Goal: Task Accomplishment & Management: Manage account settings

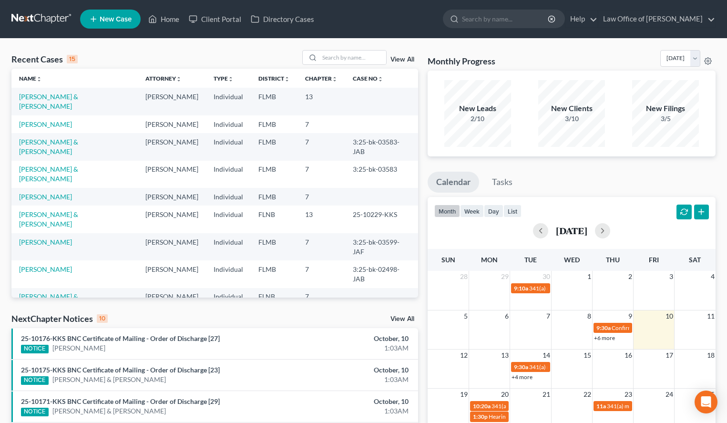
click at [53, 92] on td "[PERSON_NAME] & [PERSON_NAME]" at bounding box center [74, 101] width 126 height 27
click at [53, 96] on link "[PERSON_NAME] & [PERSON_NAME]" at bounding box center [48, 101] width 59 height 18
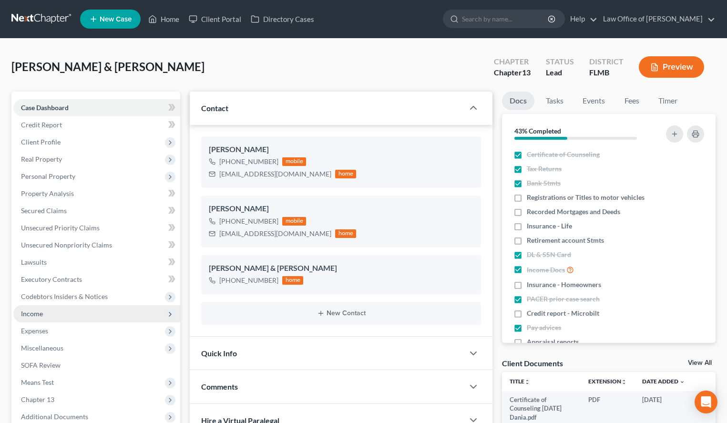
click at [86, 308] on span "Income" at bounding box center [96, 313] width 167 height 17
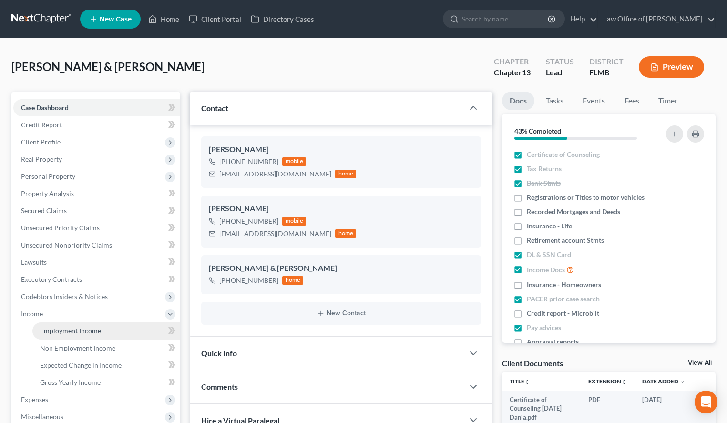
click at [86, 323] on link "Employment Income" at bounding box center [106, 330] width 148 height 17
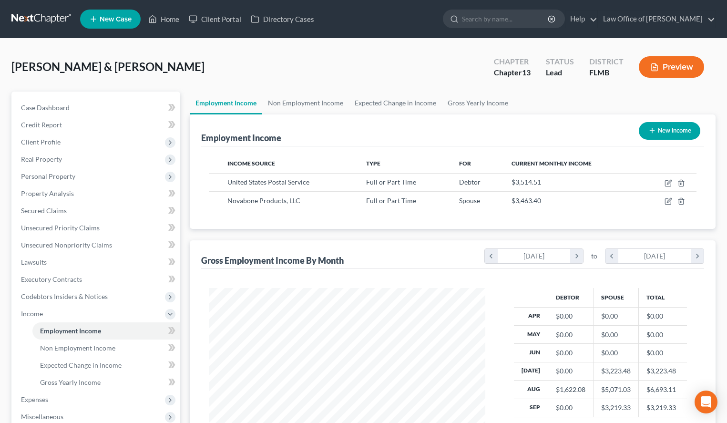
scroll to position [171, 295]
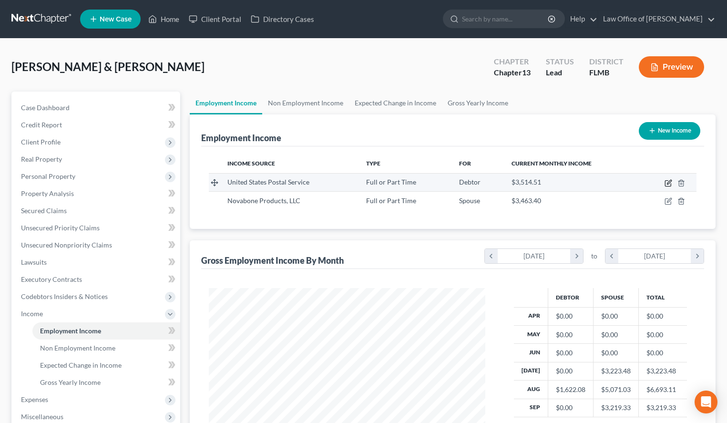
click at [665, 184] on icon "button" at bounding box center [668, 184] width 6 height 6
select select "0"
select select "9"
select select "2"
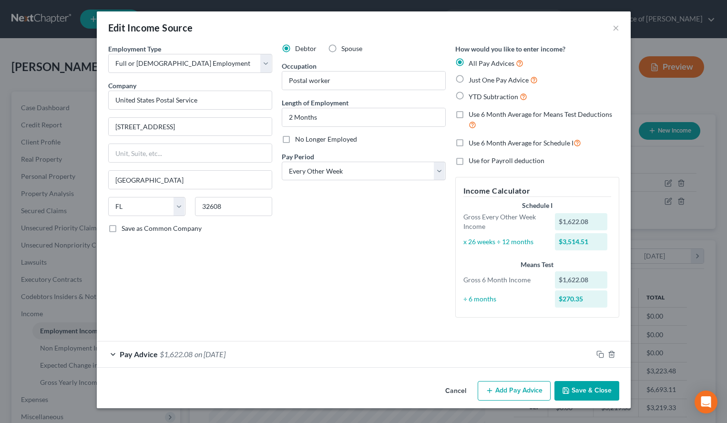
click at [567, 386] on button "Save & Close" at bounding box center [586, 391] width 65 height 20
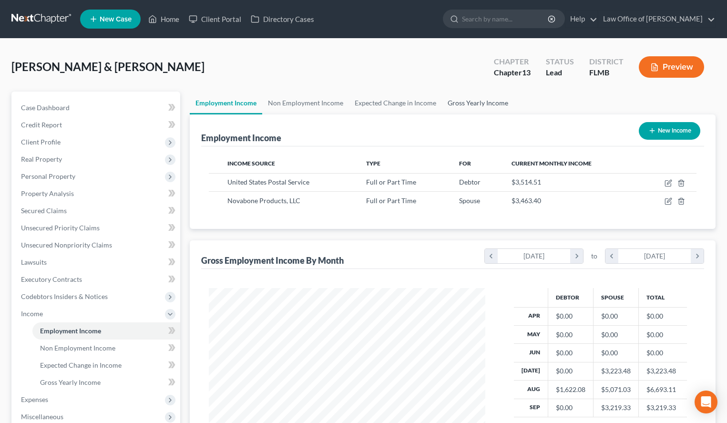
click at [461, 94] on link "Gross Yearly Income" at bounding box center [478, 102] width 72 height 23
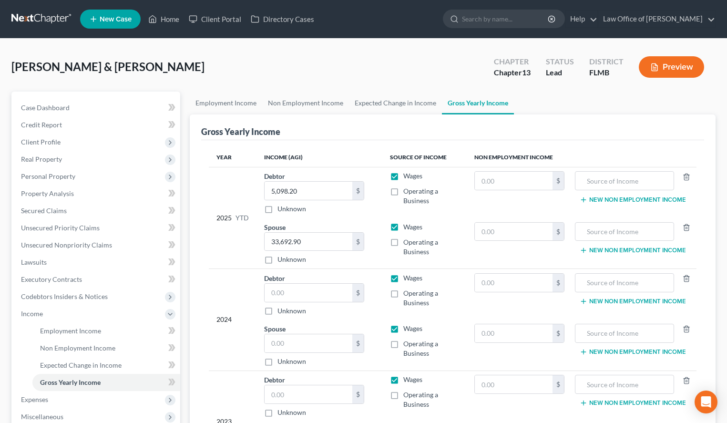
click at [44, 18] on link at bounding box center [41, 18] width 61 height 17
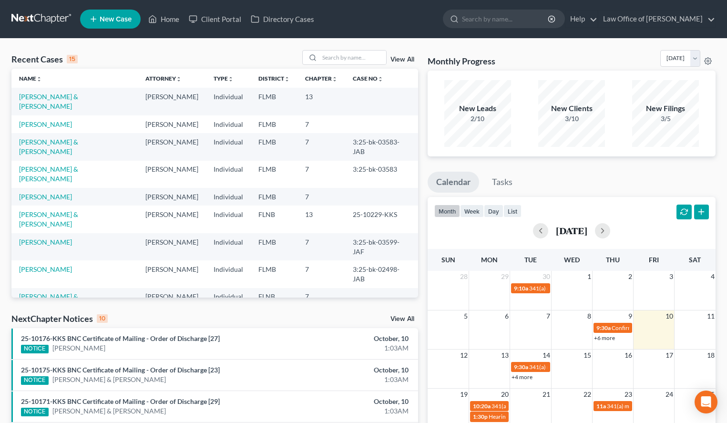
click at [58, 292] on link "[PERSON_NAME] & [PERSON_NAME]" at bounding box center [48, 301] width 59 height 18
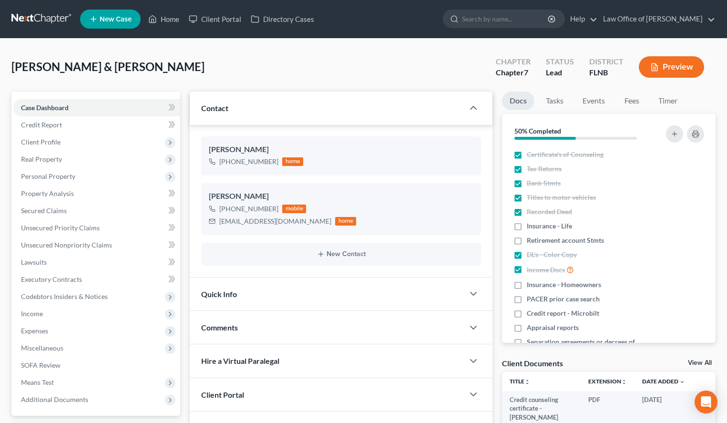
click at [24, 26] on link at bounding box center [41, 18] width 61 height 17
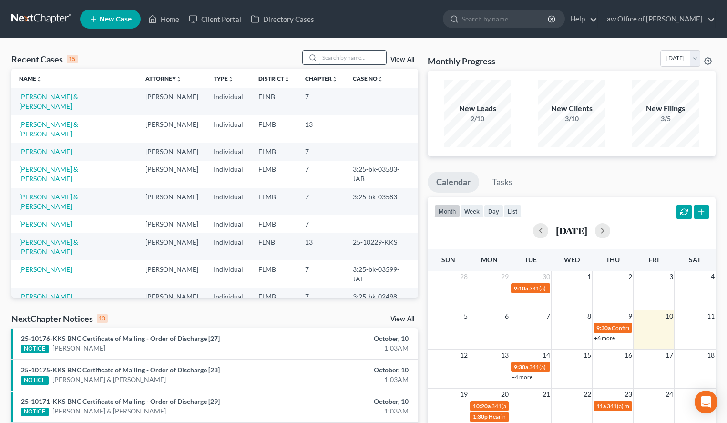
click at [357, 59] on input "search" at bounding box center [352, 58] width 67 height 14
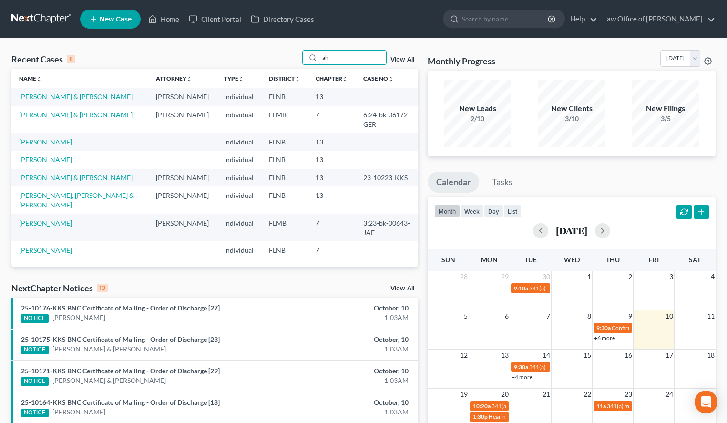
type input "ah"
click at [63, 101] on link "Ahrens, Tracy & Donald" at bounding box center [75, 96] width 113 height 8
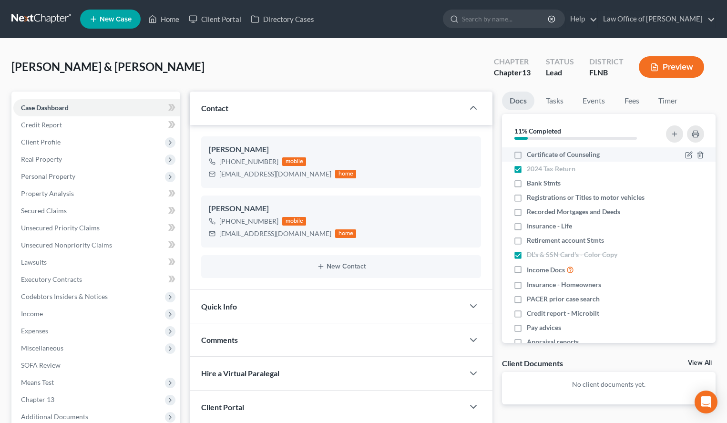
click at [527, 151] on label "Certificate of Counseling" at bounding box center [563, 155] width 73 height 10
click at [530, 151] on input "Certificate of Counseling" at bounding box center [533, 153] width 6 height 6
checkbox input "true"
click at [73, 148] on span "Client Profile" at bounding box center [96, 141] width 167 height 17
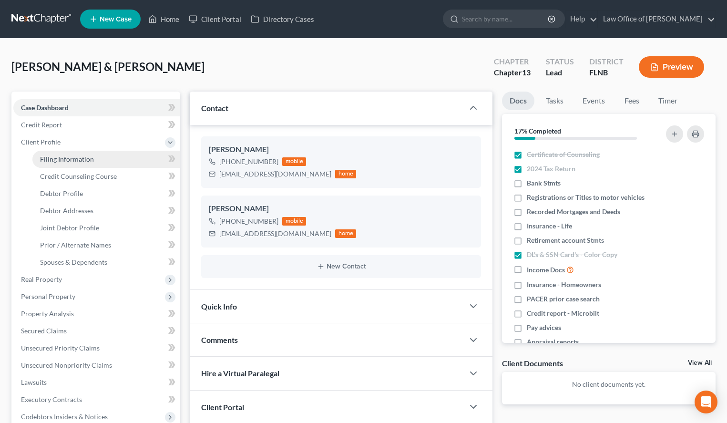
click at [76, 164] on link "Filing Information" at bounding box center [106, 159] width 148 height 17
select select "1"
select select "3"
select select "9"
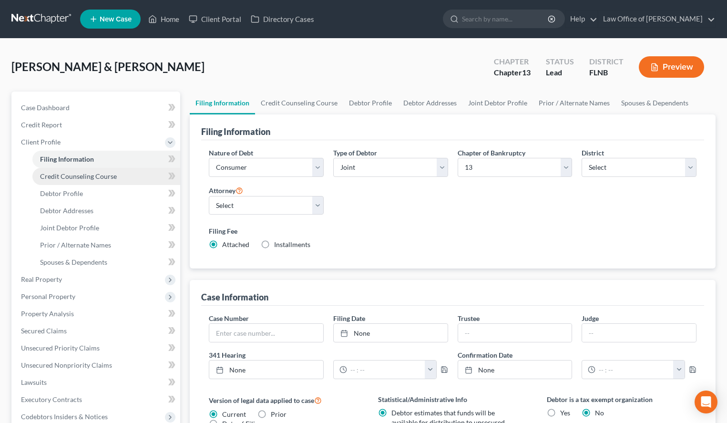
click at [76, 179] on span "Credit Counseling Course" at bounding box center [78, 176] width 77 height 8
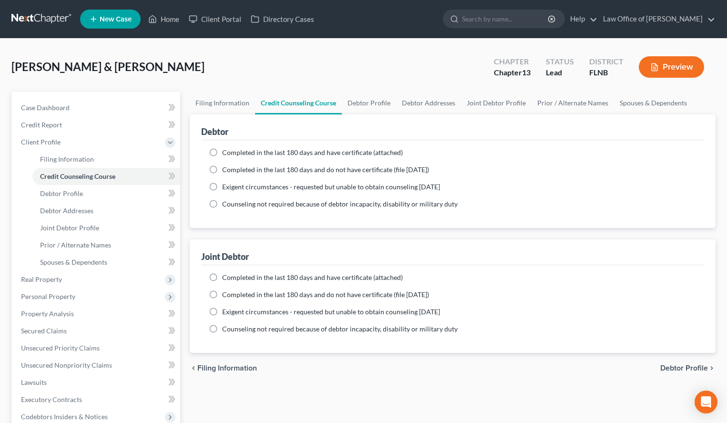
click at [222, 151] on label "Completed in the last 180 days and have certificate (attached)" at bounding box center [312, 153] width 181 height 10
click at [226, 151] on input "Completed in the last 180 days and have certificate (attached)" at bounding box center [229, 151] width 6 height 6
radio input "true"
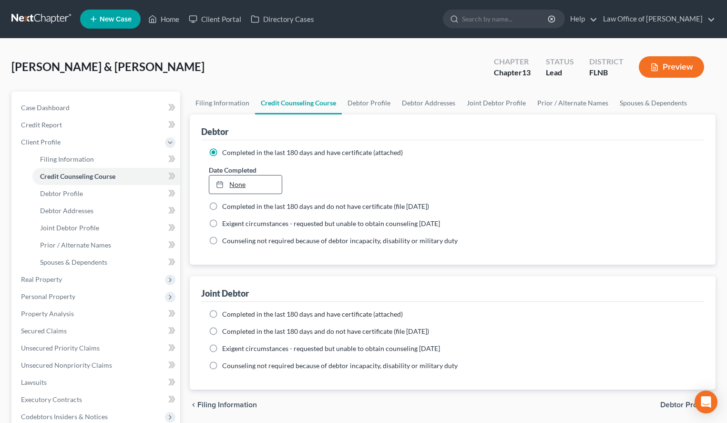
type input "10/10/2025"
click at [248, 185] on link "10/10/2025" at bounding box center [245, 184] width 72 height 18
click at [269, 316] on span "Completed in the last 180 days and have certificate (attached)" at bounding box center [312, 314] width 181 height 8
click at [232, 315] on input "Completed in the last 180 days and have certificate (attached)" at bounding box center [229, 312] width 6 height 6
radio input "true"
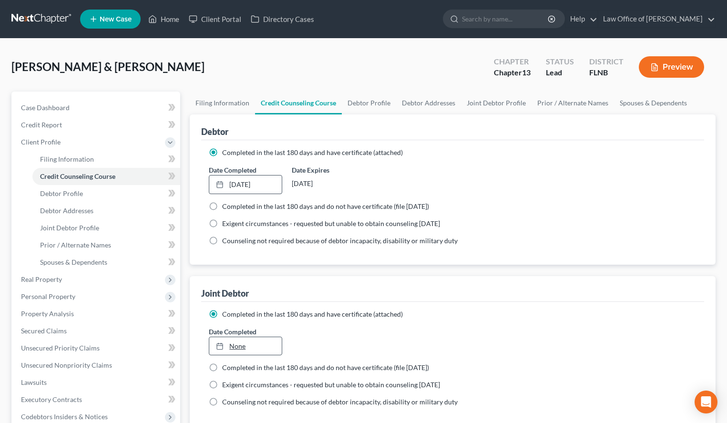
type input "10/10/2025"
click at [247, 348] on link "None" at bounding box center [245, 346] width 72 height 18
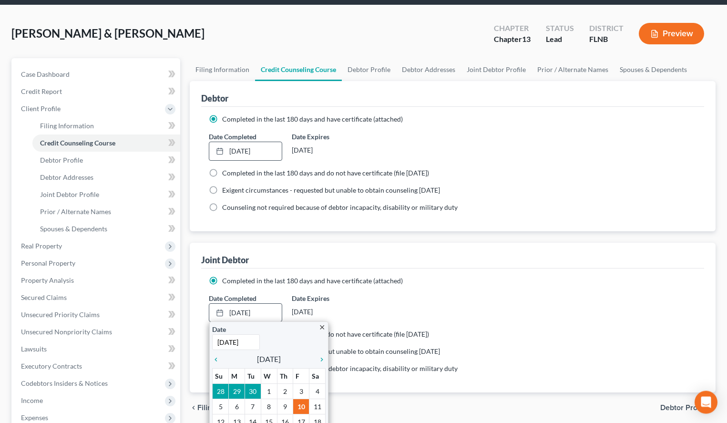
scroll to position [49, 0]
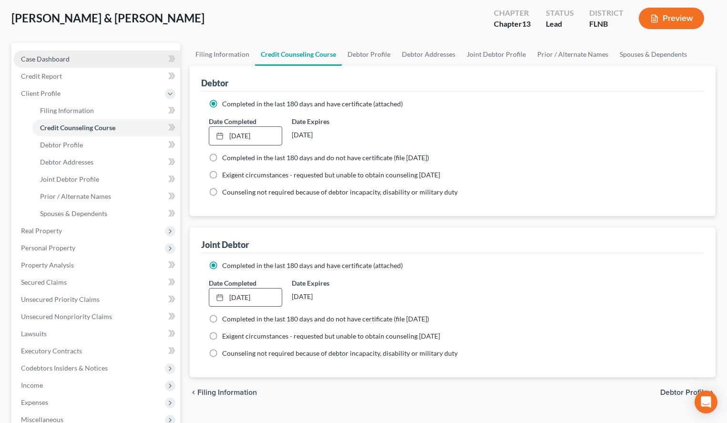
click at [52, 60] on span "Case Dashboard" at bounding box center [45, 59] width 49 height 8
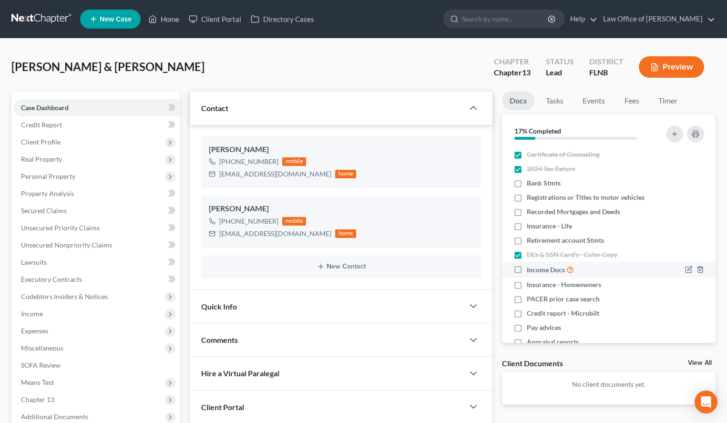
click at [527, 269] on label "Income Docs" at bounding box center [550, 269] width 47 height 11
click at [530, 269] on input "Income Docs" at bounding box center [533, 267] width 6 height 6
checkbox input "true"
click at [530, 325] on span "Pay advices" at bounding box center [544, 328] width 34 height 10
click at [530, 325] on input "Pay advices" at bounding box center [533, 326] width 6 height 6
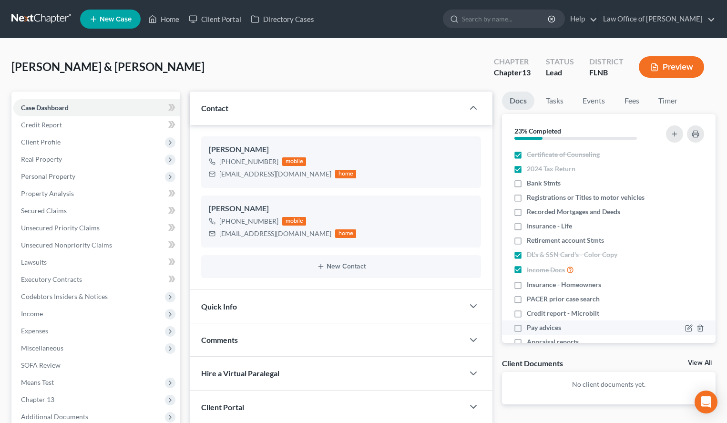
checkbox input "true"
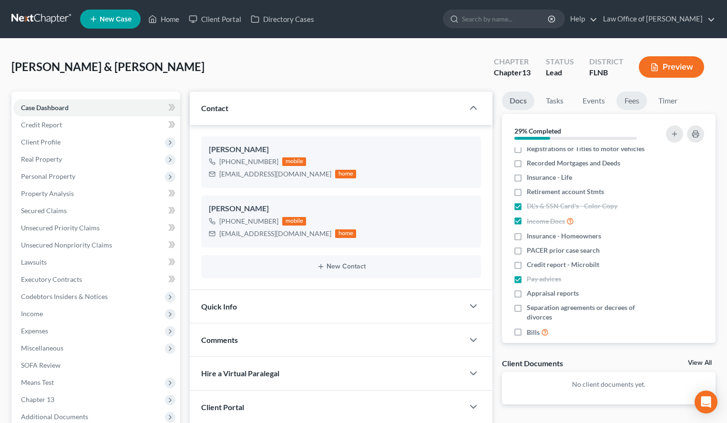
click at [626, 102] on link "Fees" at bounding box center [631, 100] width 30 height 19
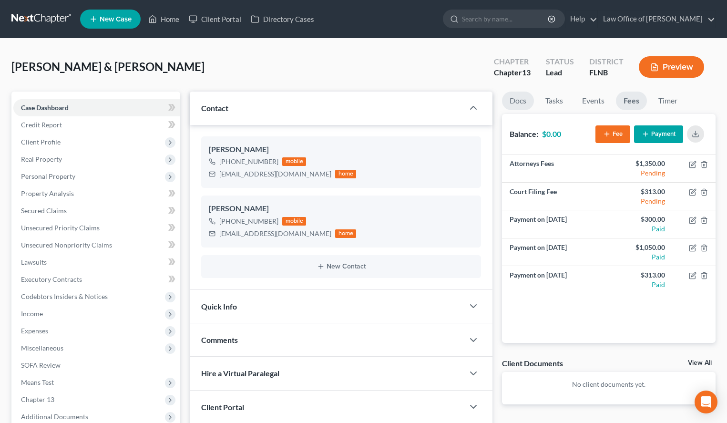
click at [509, 99] on link "Docs" at bounding box center [518, 100] width 32 height 19
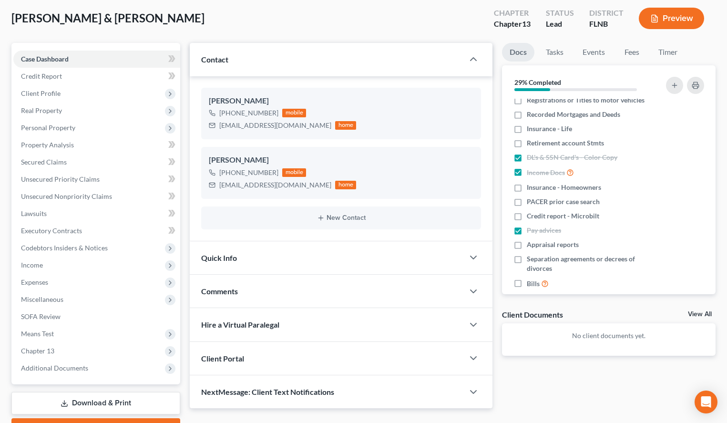
click at [690, 309] on div "Client Documents View All" at bounding box center [608, 316] width 213 height 14
click at [694, 312] on link "View All" at bounding box center [700, 314] width 24 height 7
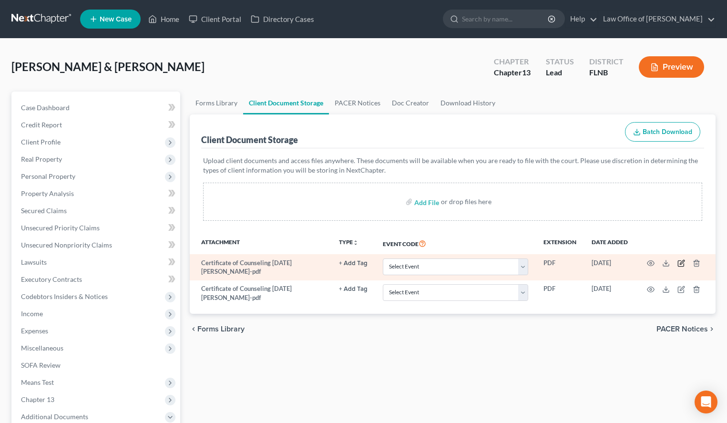
click at [683, 265] on icon "button" at bounding box center [681, 264] width 6 height 6
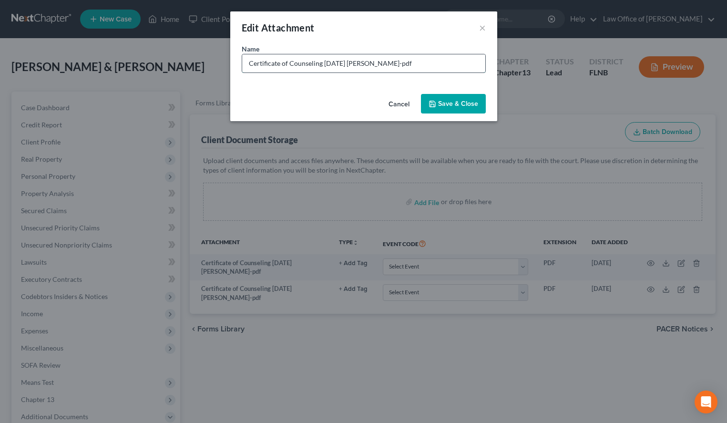
click at [376, 64] on input "Certificate of Counseling 2025-10-09 Tracy-pdf" at bounding box center [363, 63] width 243 height 18
type input "Certificate of Counseling 2025-10-09 Tracy.pdf"
click at [466, 99] on button "Save & Close" at bounding box center [453, 104] width 65 height 20
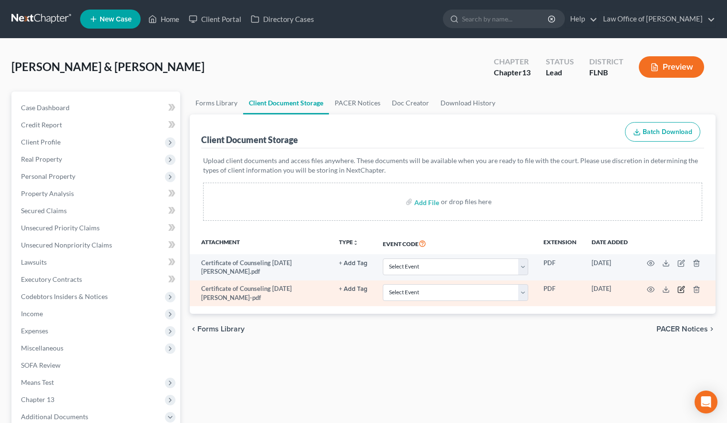
click at [679, 287] on icon "button" at bounding box center [681, 290] width 6 height 6
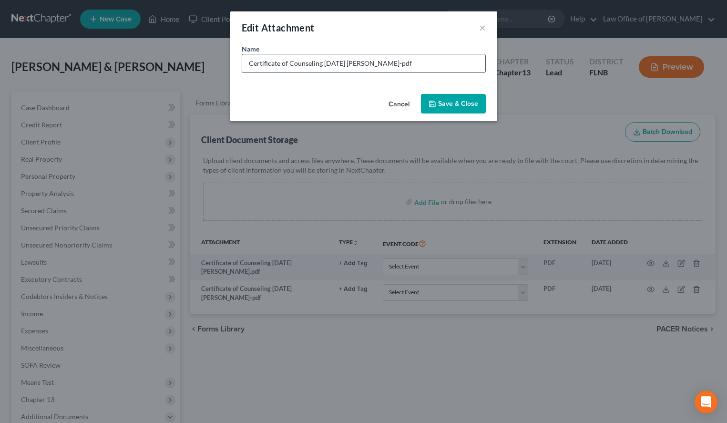
click at [382, 61] on input "Certificate of Counseling 2025-10-09 Donnie-pdf" at bounding box center [363, 63] width 243 height 18
click at [381, 61] on input "Certificate of Counseling 2025-10-09 Donnie-pdf" at bounding box center [363, 63] width 243 height 18
drag, startPoint x: 381, startPoint y: 61, endPoint x: 385, endPoint y: 74, distance: 13.9
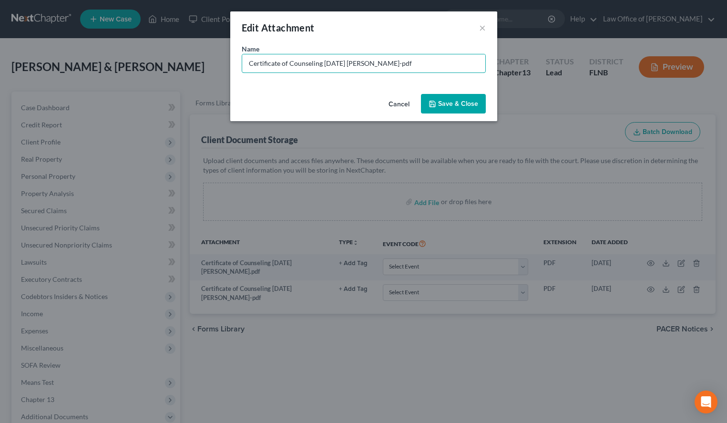
click at [384, 61] on input "Certificate of Counseling 2025-10-09 Donnie-pdf" at bounding box center [363, 63] width 243 height 18
type input "Certificate of Counseling 2025-10-09 Donnie.pdf"
click at [452, 109] on button "Save & Close" at bounding box center [453, 104] width 65 height 20
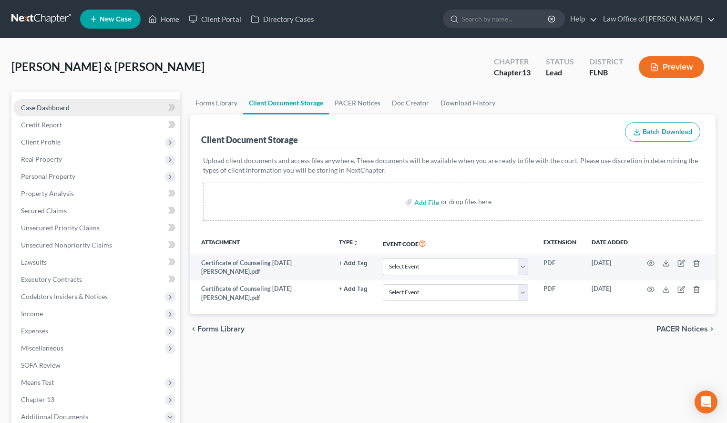
click at [60, 110] on span "Case Dashboard" at bounding box center [45, 107] width 49 height 8
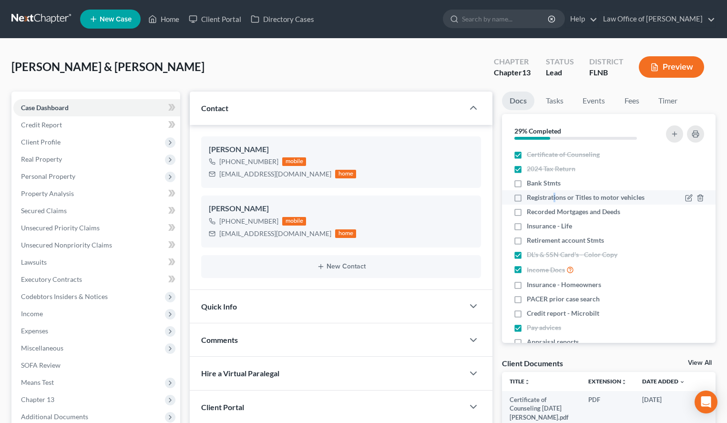
drag, startPoint x: 554, startPoint y: 198, endPoint x: 552, endPoint y: 193, distance: 5.1
click at [553, 196] on span "Registrations or Titles to motor vehicles" at bounding box center [586, 198] width 118 height 10
click at [531, 199] on span "Registrations or Titles to motor vehicles" at bounding box center [586, 198] width 118 height 10
click at [531, 199] on input "Registrations or Titles to motor vehicles" at bounding box center [533, 196] width 6 height 6
checkbox input "true"
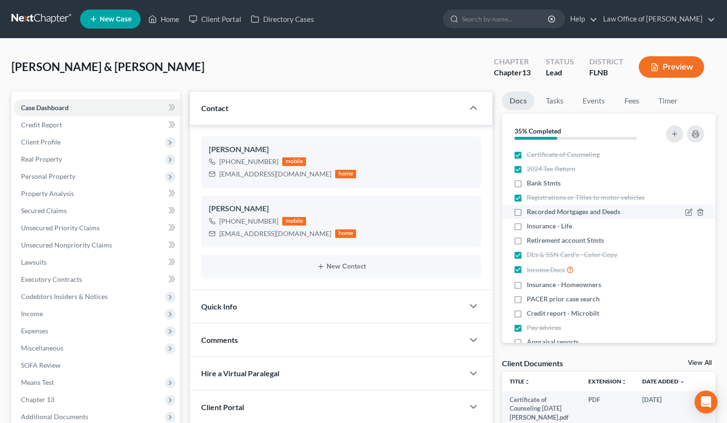
click at [527, 214] on label "Recorded Mortgages and Deeds" at bounding box center [573, 212] width 93 height 10
click at [530, 213] on input "Recorded Mortgages and Deeds" at bounding box center [533, 210] width 6 height 6
checkbox input "true"
click at [527, 182] on label "Bank Stmts" at bounding box center [544, 183] width 34 height 10
click at [530, 182] on input "Bank Stmts" at bounding box center [533, 181] width 6 height 6
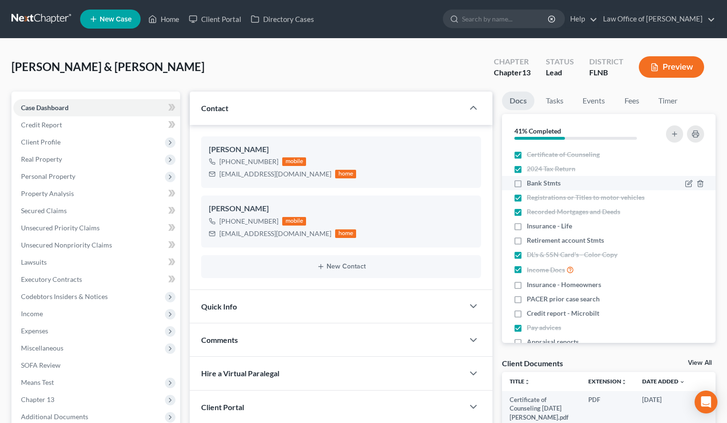
checkbox input "true"
click at [24, 22] on link at bounding box center [41, 18] width 61 height 17
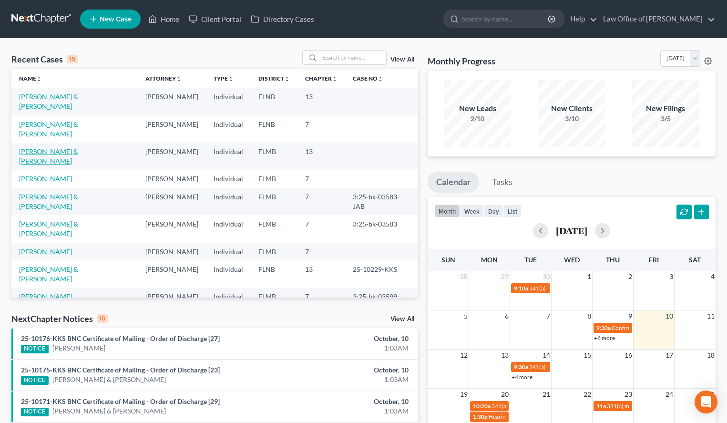
click at [78, 147] on link "[PERSON_NAME] & [PERSON_NAME]" at bounding box center [48, 156] width 59 height 18
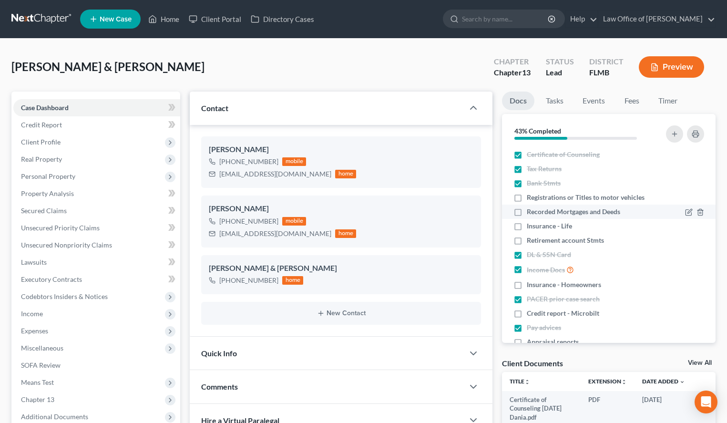
click at [535, 211] on span "Recorded Mortgages and Deeds" at bounding box center [573, 212] width 93 height 10
click at [535, 211] on input "Recorded Mortgages and Deeds" at bounding box center [533, 210] width 6 height 6
checkbox input "true"
click at [35, 24] on link at bounding box center [41, 18] width 61 height 17
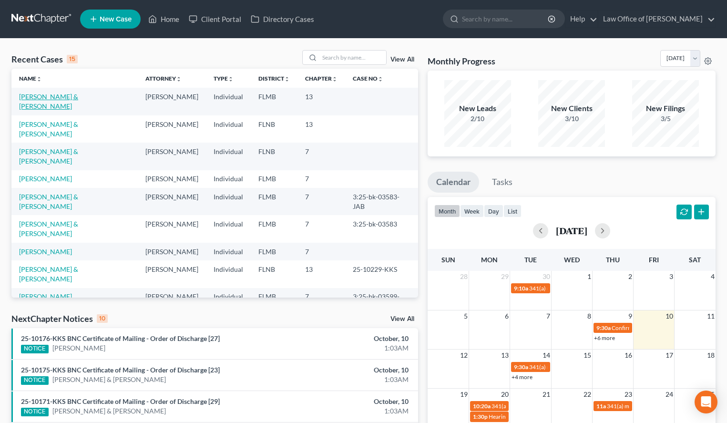
click at [78, 98] on link "[PERSON_NAME] & [PERSON_NAME]" at bounding box center [48, 101] width 59 height 18
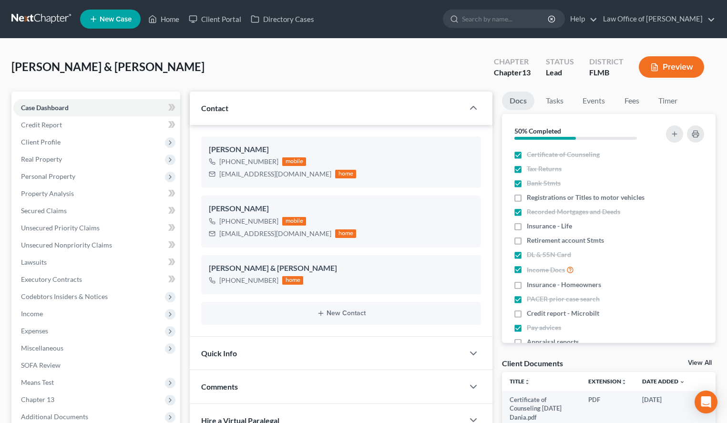
click at [36, 20] on link at bounding box center [41, 18] width 61 height 17
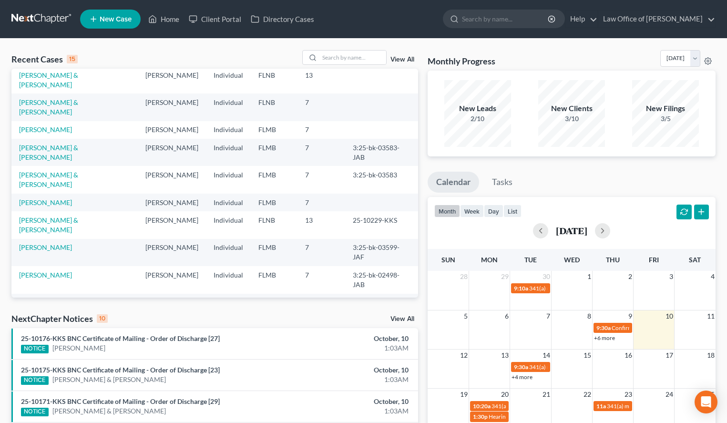
scroll to position [66, 0]
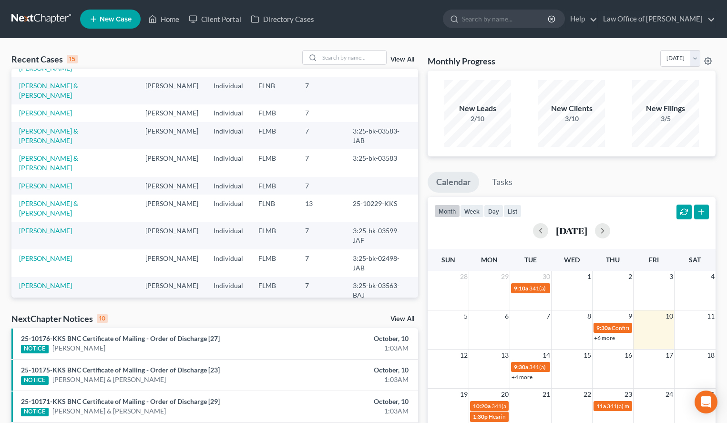
click at [462, 51] on div "Monthly Progress Bankruptcy Bankruptcy [DATE] [DATE] [DATE] [DATE] [DATE] [DATE…" at bounding box center [571, 60] width 288 height 20
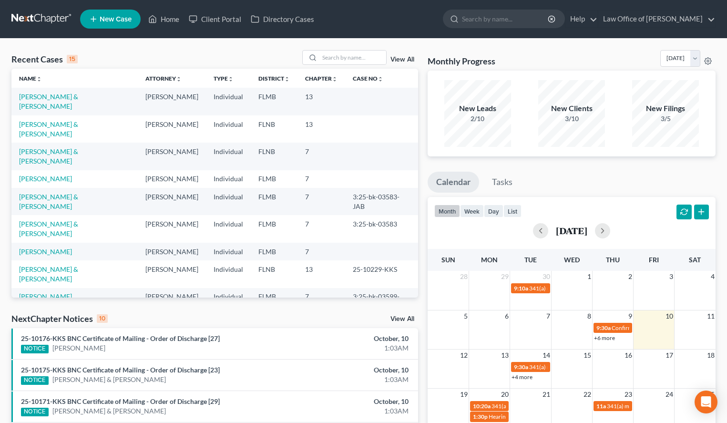
click at [501, 57] on div "Monthly Progress Bankruptcy Bankruptcy [DATE] [DATE] [DATE] [DATE] [DATE] [DATE…" at bounding box center [571, 60] width 288 height 20
click at [4, 378] on div "Recent Cases 15 View All Name unfold_more expand_more expand_less Attorney unfo…" at bounding box center [363, 354] width 727 height 630
click at [338, 56] on input "search" at bounding box center [352, 58] width 67 height 14
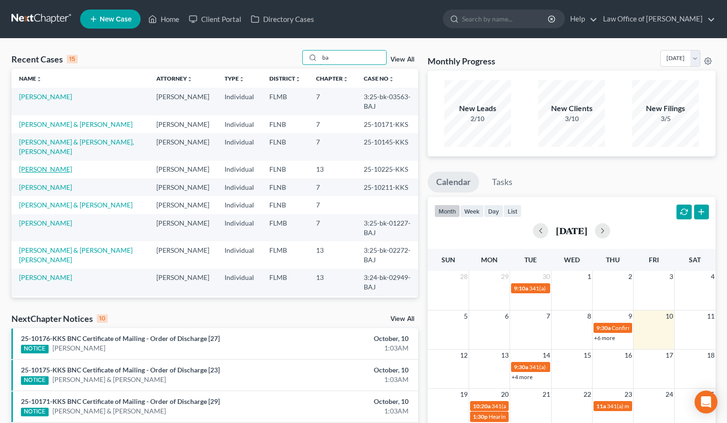
type input "ba"
click at [35, 173] on link "[PERSON_NAME]" at bounding box center [45, 169] width 53 height 8
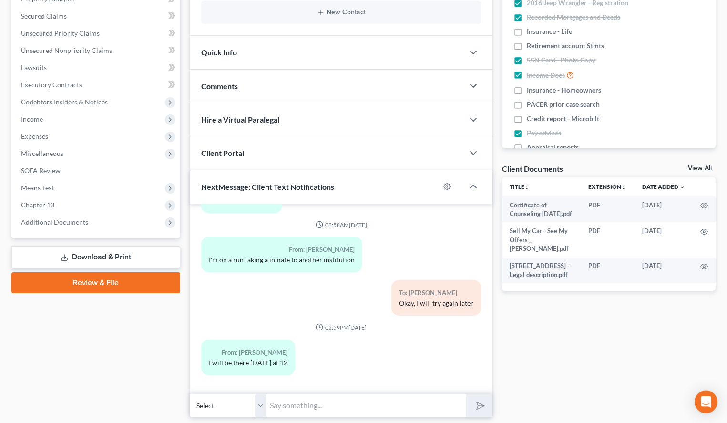
scroll to position [224, 0]
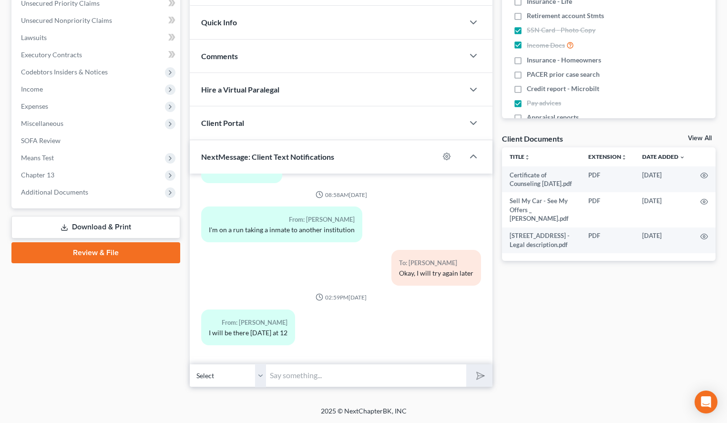
click at [324, 371] on input "text" at bounding box center [366, 375] width 200 height 23
type input "Good morning [PERSON_NAME], just tried to call you a minute ago to remind you a…"
click at [472, 370] on button "submit" at bounding box center [479, 375] width 26 height 22
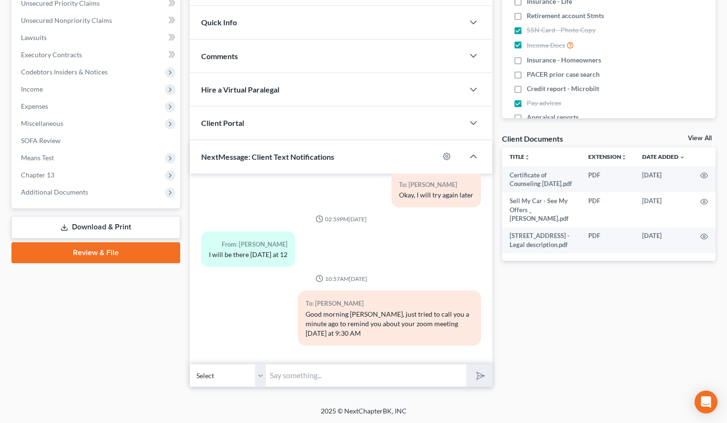
scroll to position [0, 0]
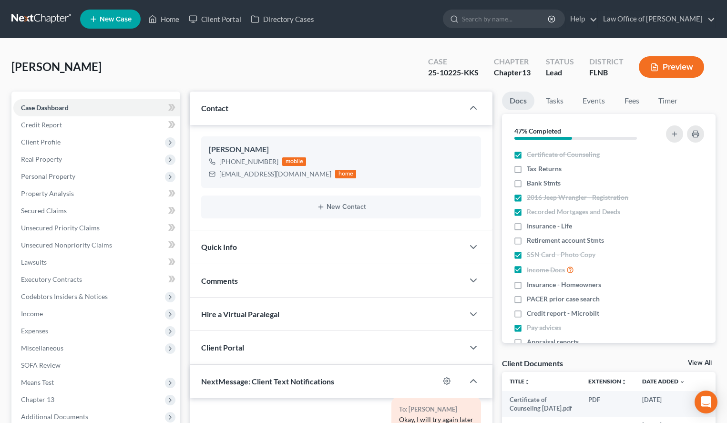
click at [36, 17] on link at bounding box center [41, 18] width 61 height 17
